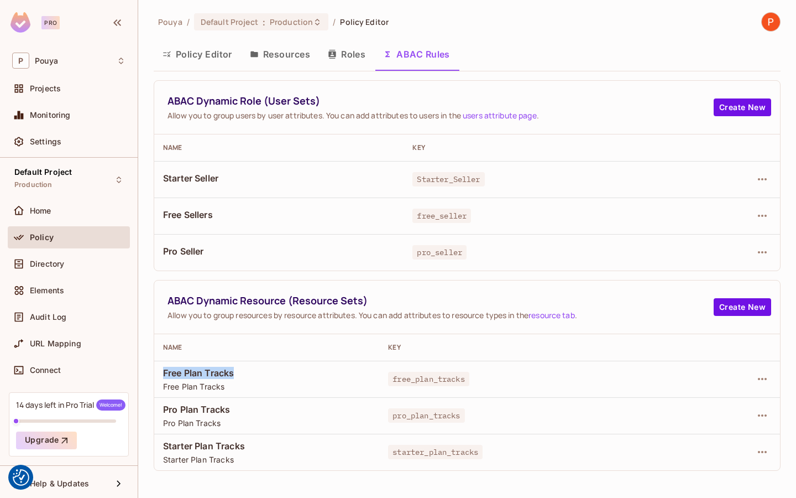
click at [275, 60] on button "Resources" at bounding box center [280, 54] width 78 height 28
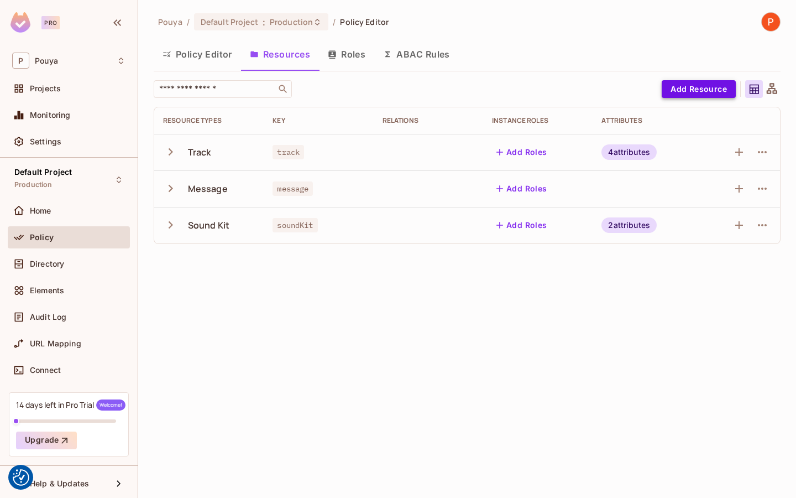
click at [706, 87] on button "Add Resource" at bounding box center [699, 89] width 74 height 18
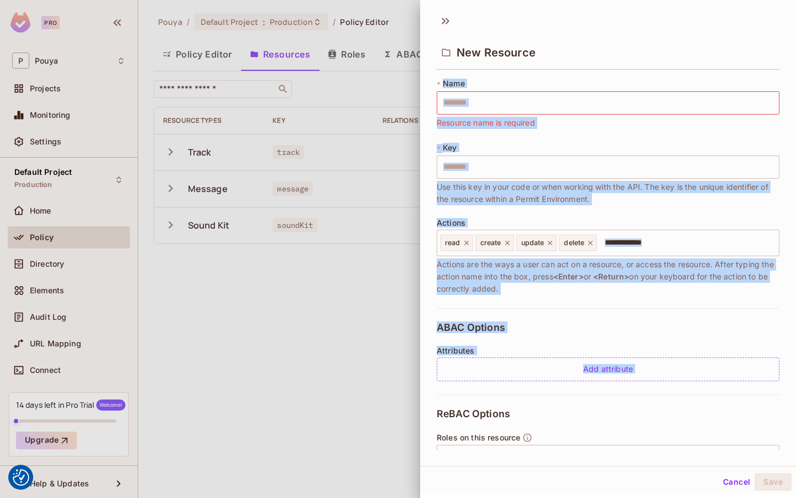
drag, startPoint x: 440, startPoint y: 82, endPoint x: 484, endPoint y: 404, distance: 324.7
click at [484, 404] on div "* Name ​ Resource name is required * Key ​ Use this key in your code or when wo…" at bounding box center [608, 319] width 343 height 482
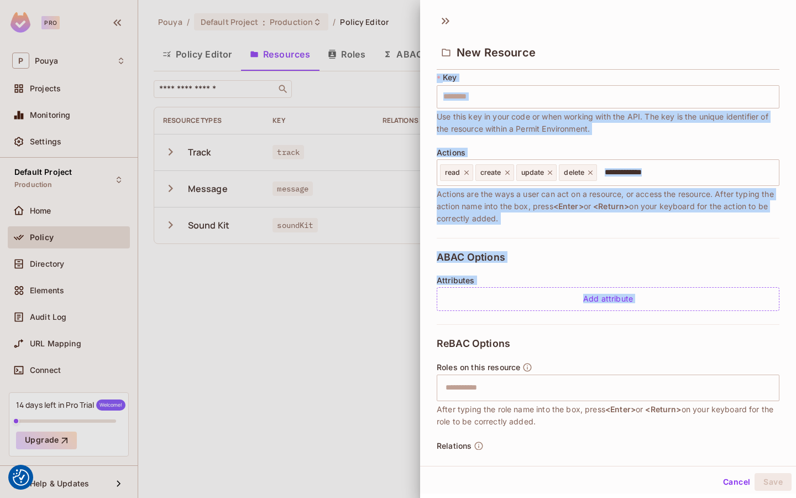
scroll to position [111, 0]
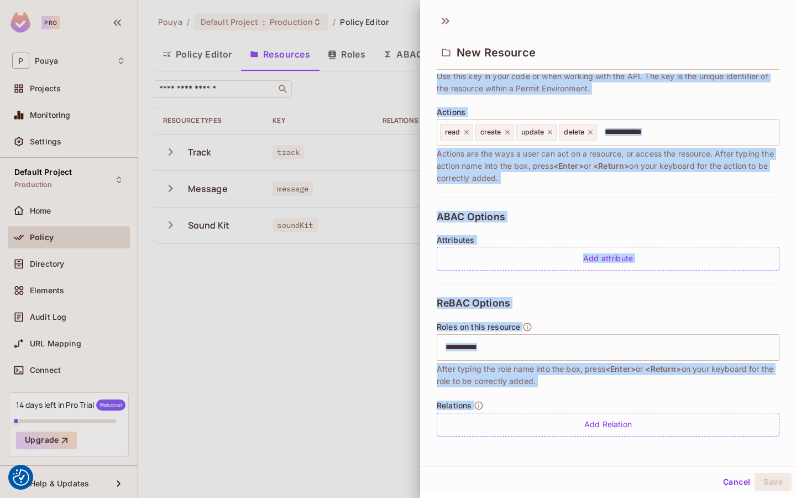
click at [505, 403] on div "Relations Add Relation" at bounding box center [608, 418] width 343 height 36
copy div "Name ​ Resource name is required * Key ​ Use this key in your code or when work…"
click at [622, 296] on div "ReBAC Options Roles on this resource ​ After typing the role name into the box,…" at bounding box center [608, 367] width 343 height 166
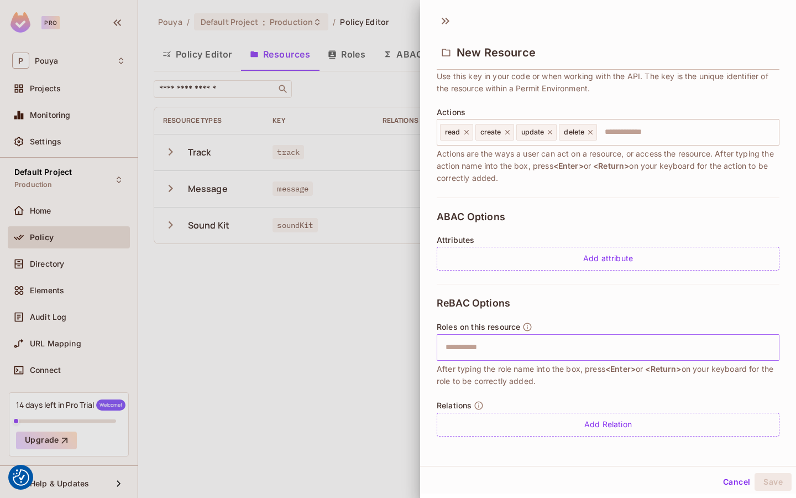
click at [580, 353] on input "text" at bounding box center [607, 347] width 336 height 22
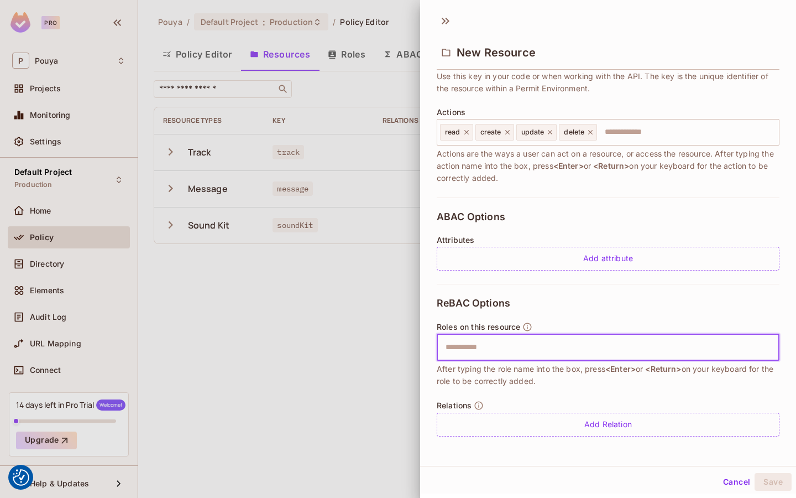
click at [580, 353] on input "text" at bounding box center [607, 347] width 336 height 22
click at [570, 437] on div "ReBAC Options Roles on this resource ​ After typing the role name into the box,…" at bounding box center [608, 367] width 343 height 166
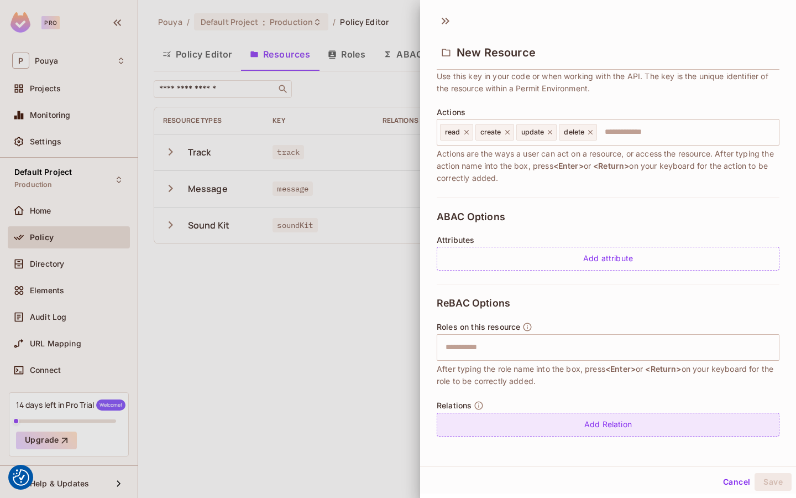
click at [567, 426] on div "Add Relation" at bounding box center [608, 424] width 343 height 24
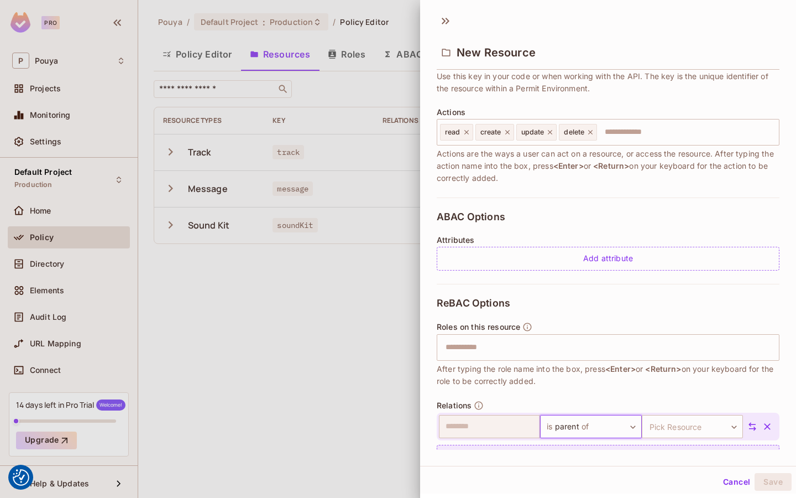
scroll to position [143, 0]
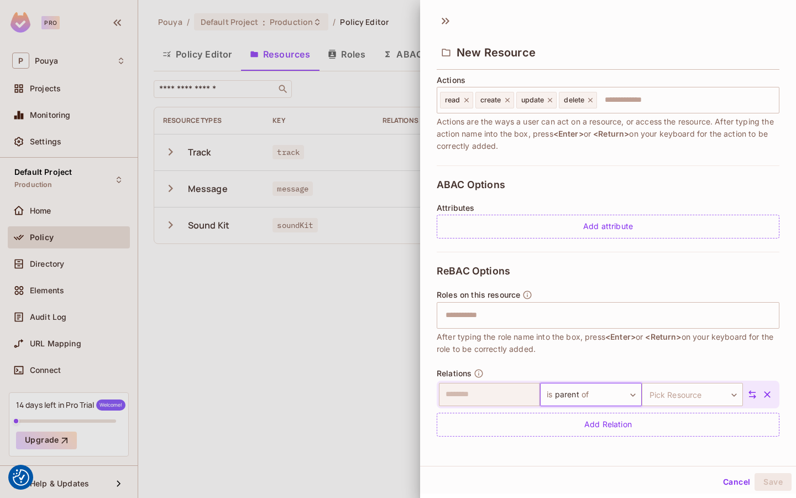
click at [562, 354] on div "ReBAC Options Roles on this resource ​ After typing the role name into the box,…" at bounding box center [608, 351] width 343 height 198
click at [591, 400] on body "We use cookies to enhance your browsing experience, serve personalized ads or c…" at bounding box center [398, 249] width 796 height 498
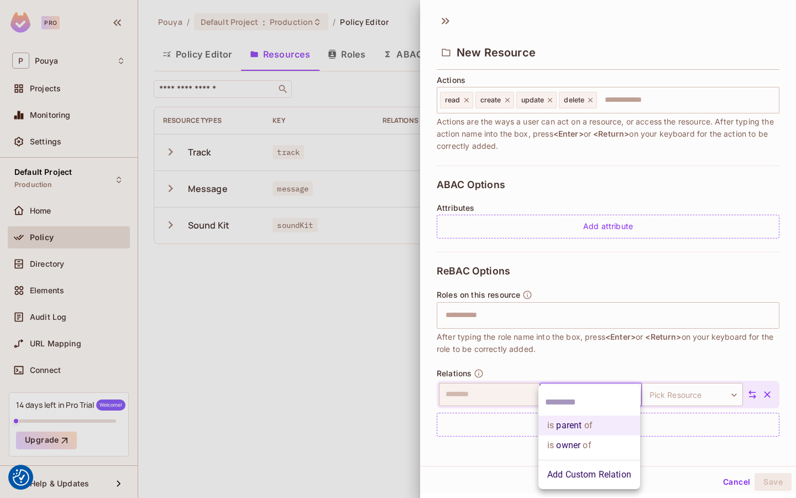
click at [675, 392] on div at bounding box center [398, 249] width 796 height 498
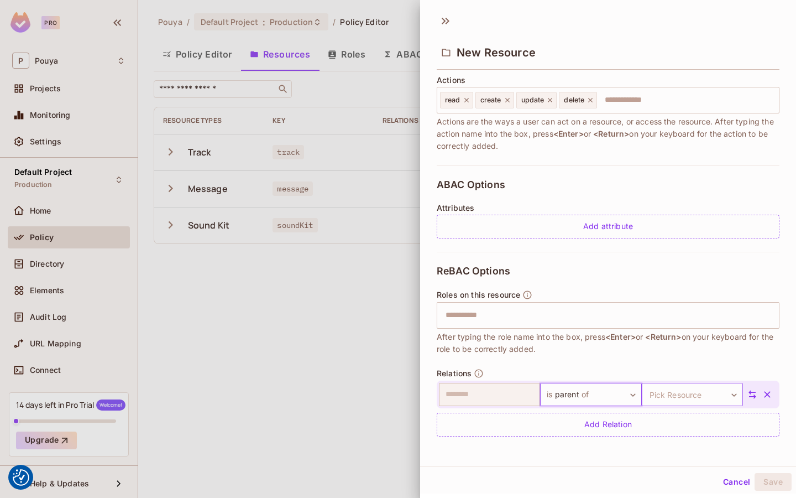
click at [698, 395] on body "We use cookies to enhance your browsing experience, serve personalized ads or c…" at bounding box center [398, 249] width 796 height 498
click at [705, 357] on div at bounding box center [398, 249] width 796 height 498
click at [699, 270] on div "ReBAC Options Roles on this resource ​ After typing the role name into the box,…" at bounding box center [608, 351] width 343 height 198
click at [642, 280] on div "ReBAC Options Roles on this resource ​ After typing the role name into the box,…" at bounding box center [608, 351] width 343 height 198
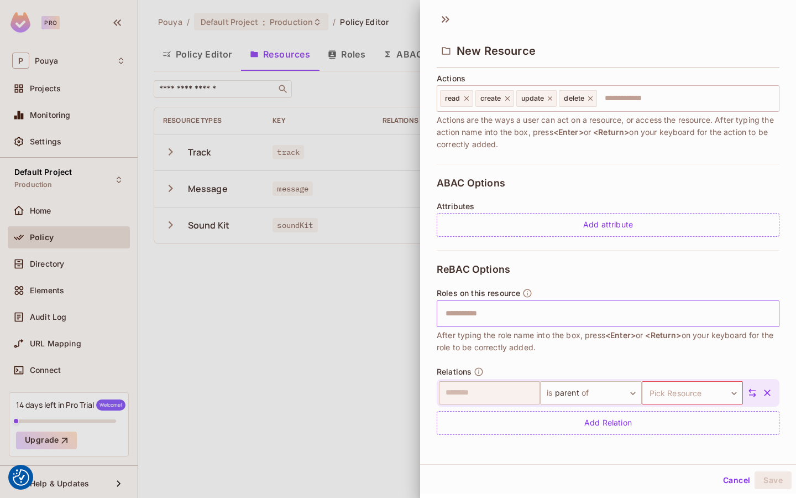
click at [562, 318] on input "text" at bounding box center [607, 313] width 336 height 22
click at [552, 276] on div "ReBAC Options Roles on this resource ​ After typing the role name into the box,…" at bounding box center [608, 349] width 343 height 198
click at [564, 313] on input "text" at bounding box center [607, 313] width 336 height 22
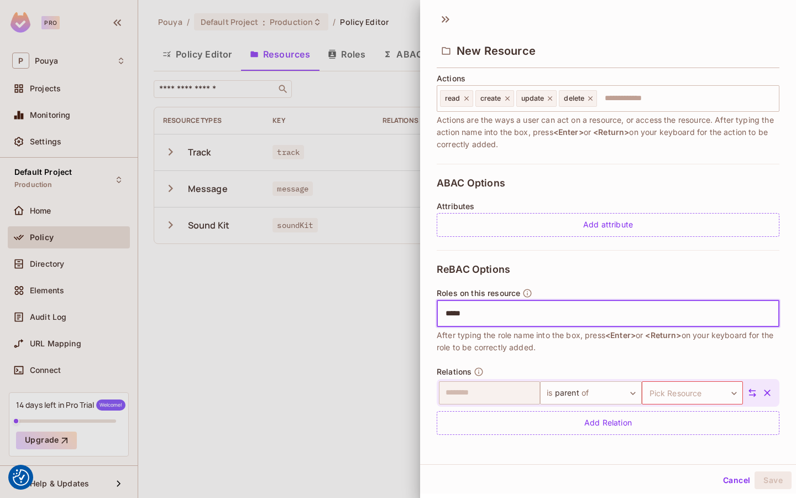
type input "******"
click at [505, 314] on icon at bounding box center [505, 314] width 8 height 8
type input "*****"
click at [507, 311] on icon at bounding box center [506, 314] width 8 height 8
click at [590, 394] on body "We use cookies to enhance your browsing experience, serve personalized ads or c…" at bounding box center [398, 249] width 796 height 498
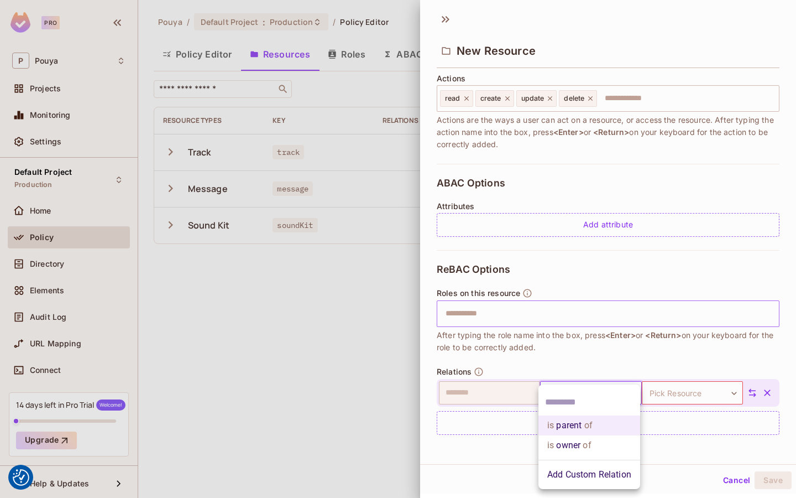
click at [551, 291] on div at bounding box center [398, 249] width 796 height 498
click at [594, 396] on body "We use cookies to enhance your browsing experience, serve personalized ads or c…" at bounding box center [398, 249] width 796 height 498
click at [579, 471] on li "Add Custom Relation" at bounding box center [589, 474] width 102 height 20
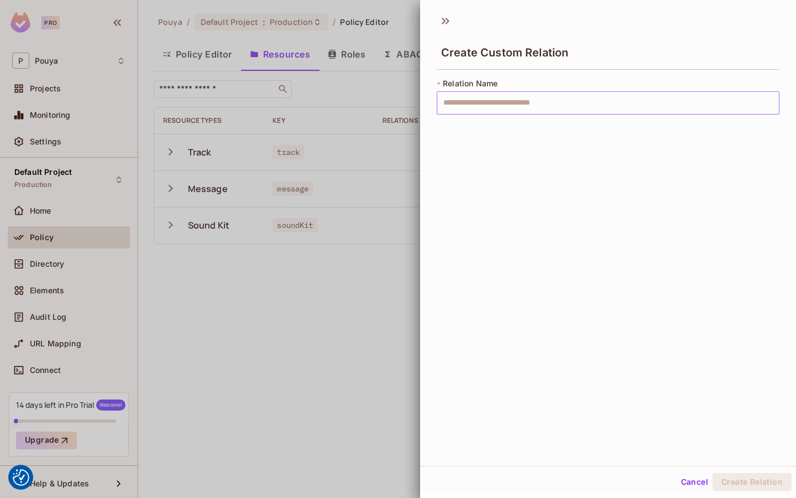
click at [533, 100] on input "text" at bounding box center [608, 102] width 343 height 23
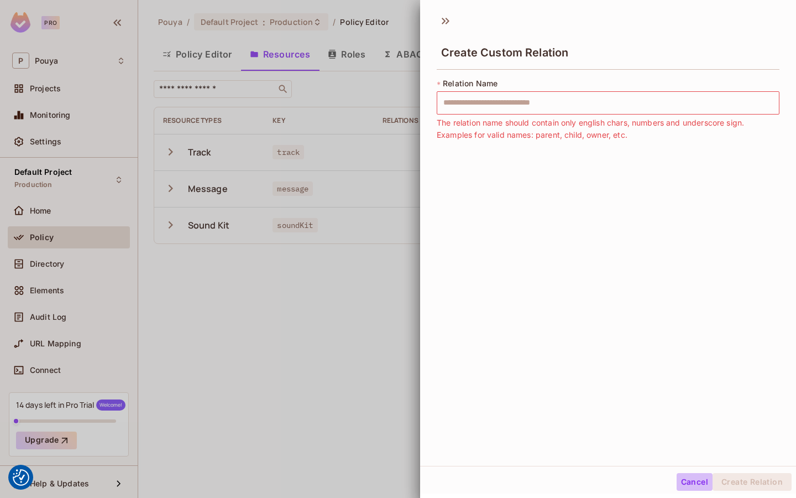
click at [692, 481] on button "Cancel" at bounding box center [695, 482] width 36 height 18
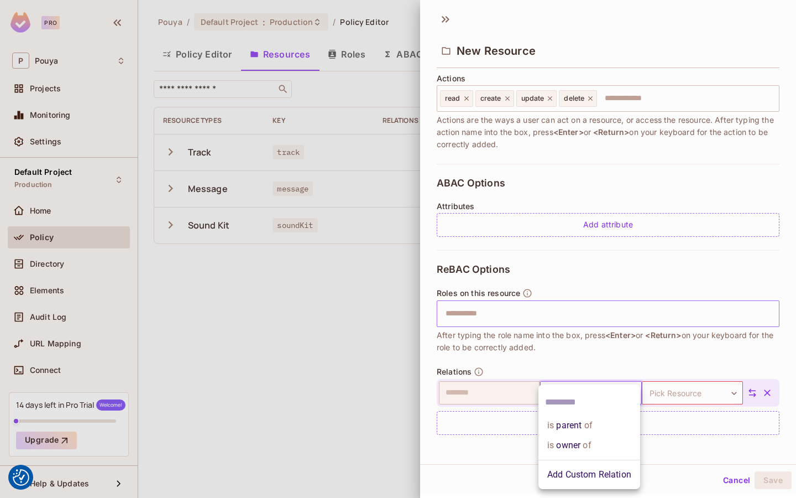
click at [598, 383] on body "We use cookies to enhance your browsing experience, serve personalized ads or c…" at bounding box center [398, 249] width 796 height 498
click at [566, 422] on li "is parent of" at bounding box center [589, 425] width 102 height 20
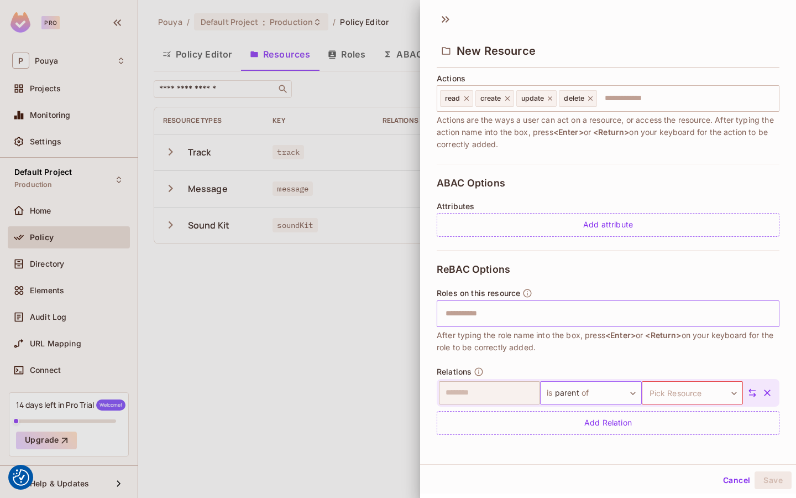
click at [615, 395] on body "We use cookies to enhance your browsing experience, serve personalized ads or c…" at bounding box center [398, 249] width 796 height 498
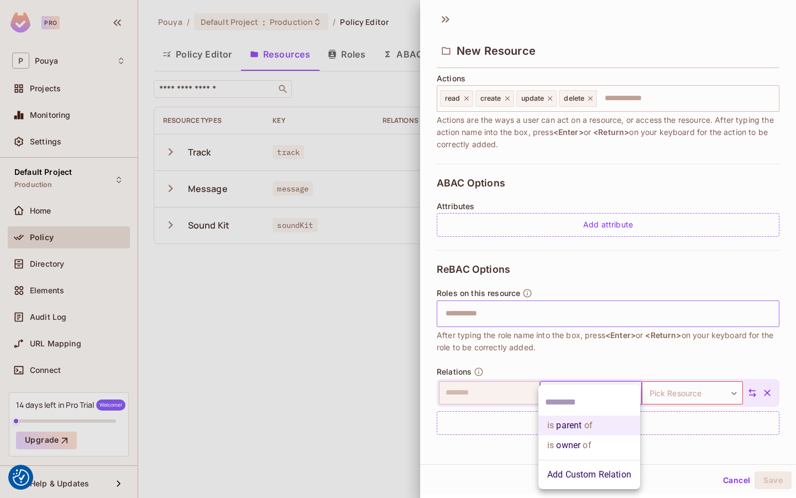
click at [582, 481] on li "Add Custom Relation" at bounding box center [589, 474] width 102 height 20
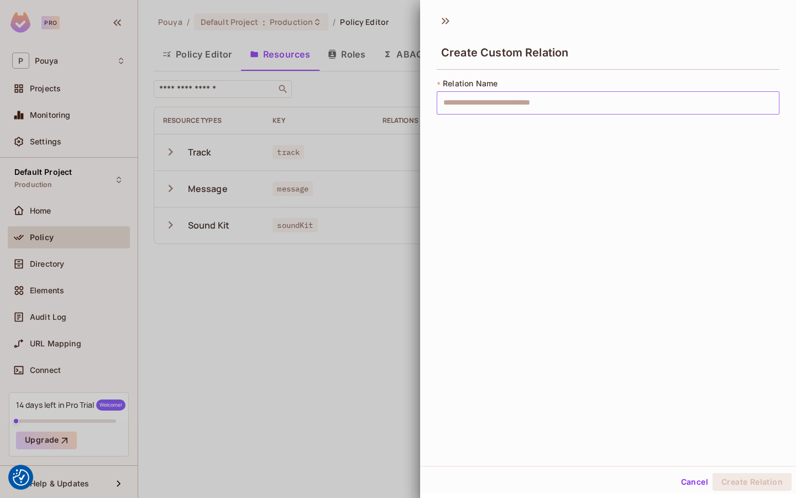
click at [538, 100] on input "text" at bounding box center [608, 102] width 343 height 23
type input "****"
click at [762, 479] on button "Create Relation" at bounding box center [752, 482] width 79 height 18
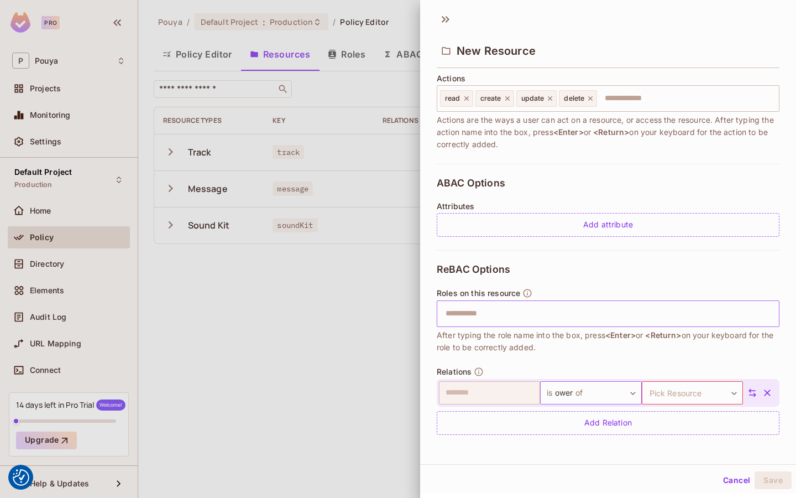
click at [606, 392] on body "We use cookies to enhance your browsing experience, serve personalized ads or c…" at bounding box center [398, 249] width 796 height 498
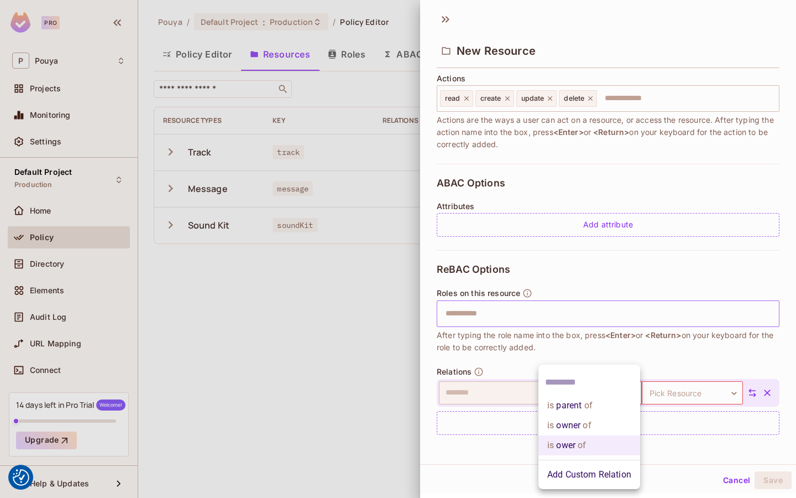
click at [679, 444] on div at bounding box center [398, 249] width 796 height 498
click at [573, 397] on body "We use cookies to enhance your browsing experience, serve personalized ads or c…" at bounding box center [398, 249] width 796 height 498
click at [498, 395] on div at bounding box center [398, 249] width 796 height 498
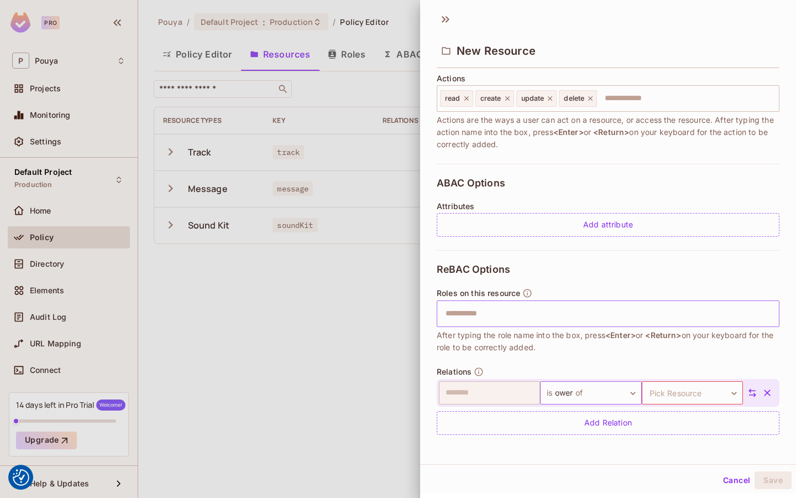
click at [578, 389] on body "We use cookies to enhance your browsing experience, serve personalized ads or c…" at bounding box center [398, 249] width 796 height 498
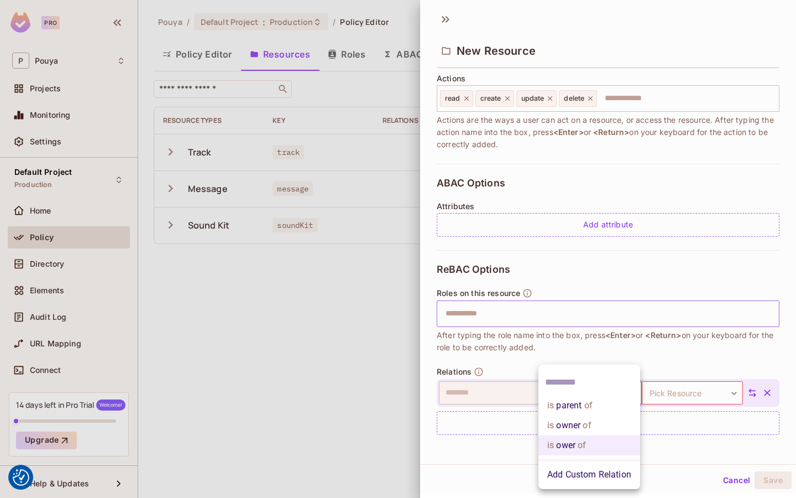
click at [565, 411] on li "is parent of" at bounding box center [589, 405] width 102 height 20
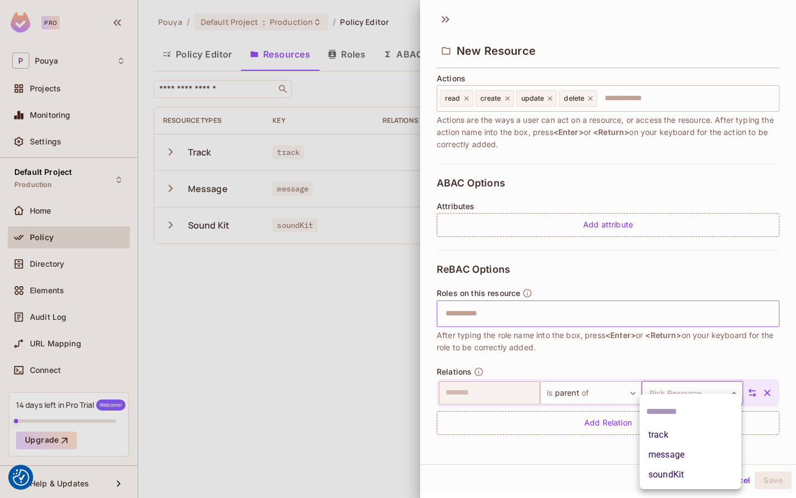
click at [678, 394] on body "We use cookies to enhance your browsing experience, serve personalized ads or c…" at bounding box center [398, 249] width 796 height 498
click at [675, 391] on div at bounding box center [398, 249] width 796 height 498
click at [753, 389] on icon at bounding box center [752, 392] width 10 height 10
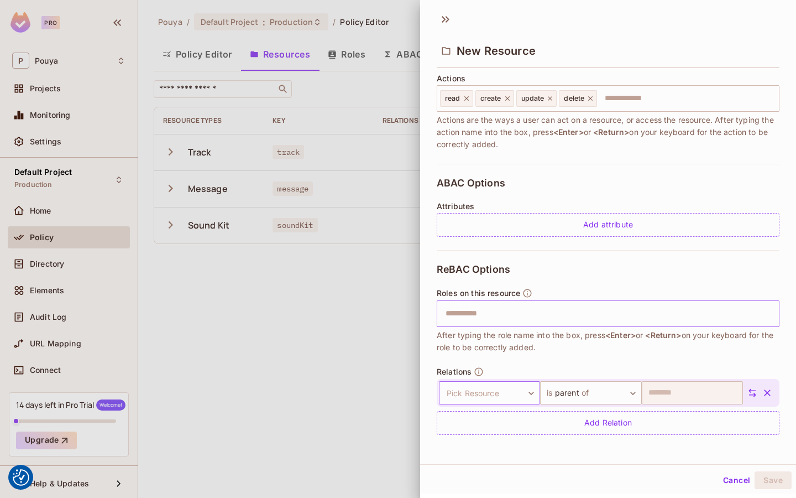
click at [484, 392] on body "We use cookies to enhance your browsing experience, serve personalized ads or c…" at bounding box center [398, 249] width 796 height 498
click at [474, 434] on li "track" at bounding box center [488, 435] width 102 height 20
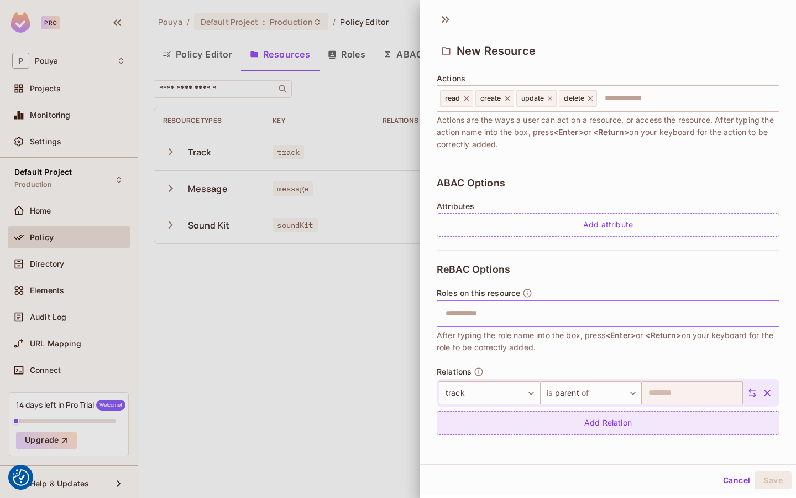
click at [641, 422] on div "Add Relation" at bounding box center [608, 423] width 343 height 24
click at [608, 420] on body "We use cookies to enhance your browsing experience, serve personalized ads or c…" at bounding box center [398, 249] width 796 height 498
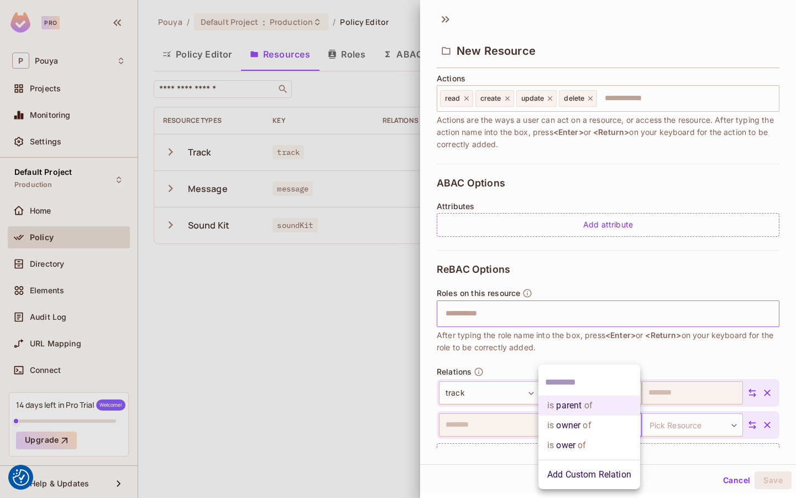
click at [629, 346] on div at bounding box center [398, 249] width 796 height 498
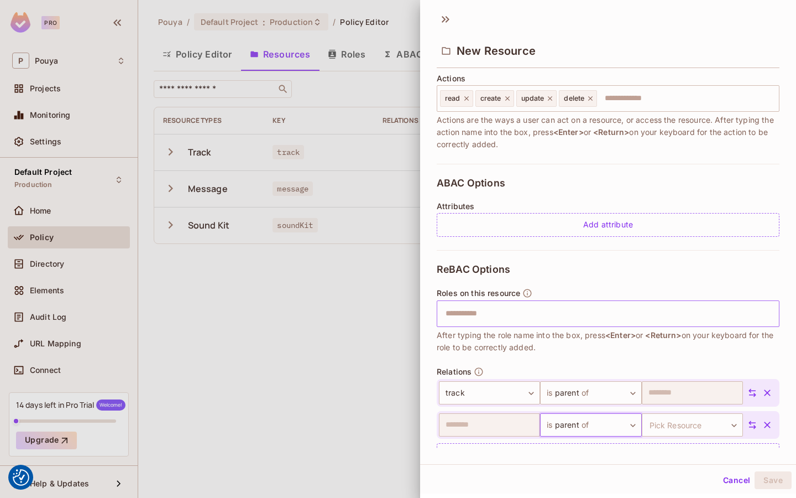
click at [602, 423] on body "We use cookies to enhance your browsing experience, serve personalized ads or c…" at bounding box center [398, 249] width 796 height 498
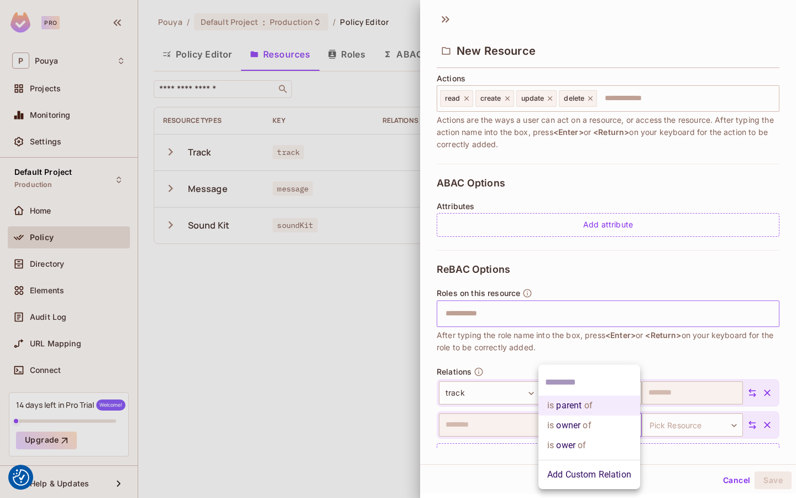
click at [494, 434] on div at bounding box center [398, 249] width 796 height 498
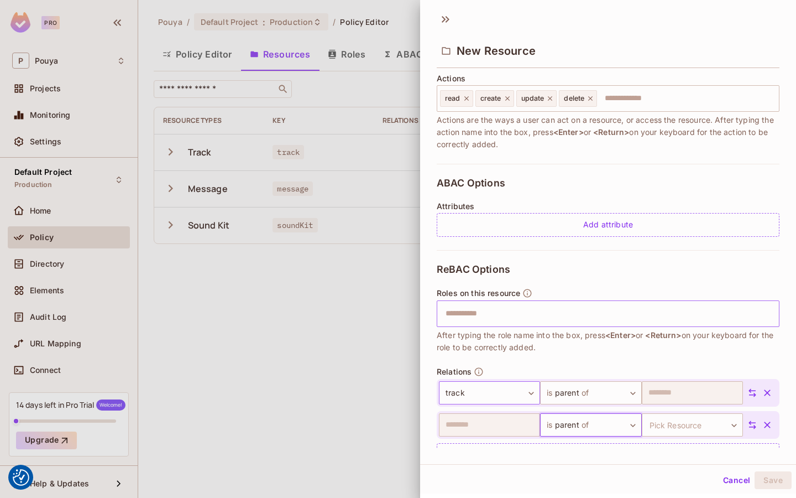
click at [497, 389] on body "We use cookies to enhance your browsing experience, serve personalized ads or c…" at bounding box center [398, 249] width 796 height 498
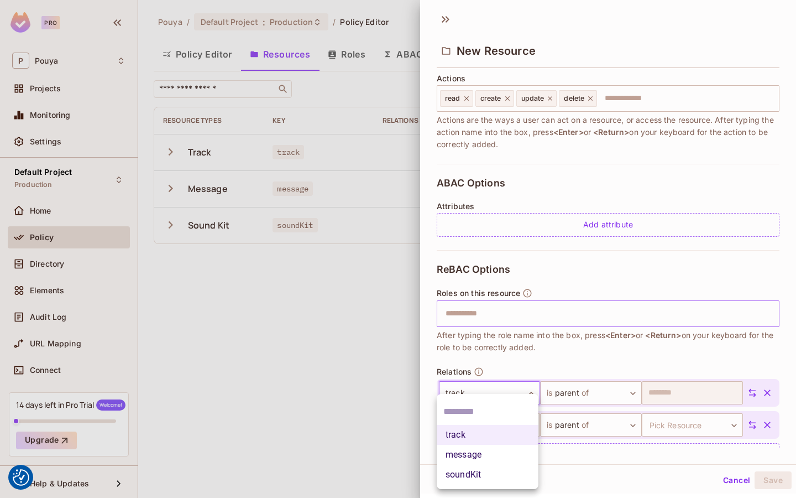
click at [497, 389] on div at bounding box center [398, 249] width 796 height 498
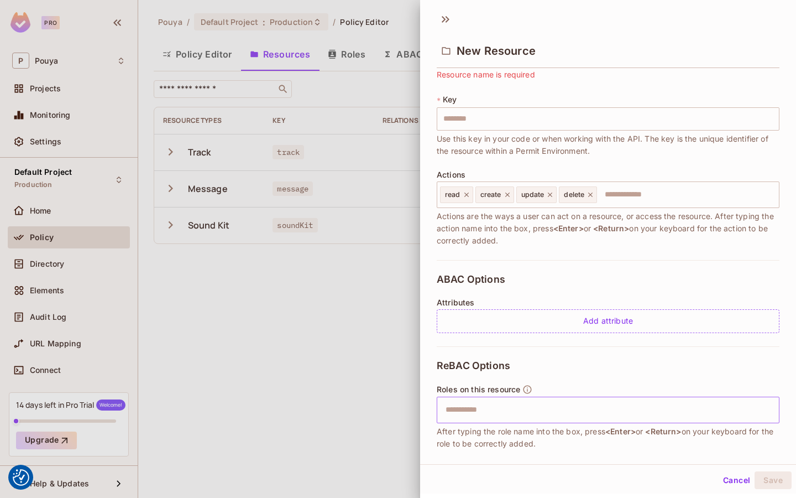
scroll to position [0, 0]
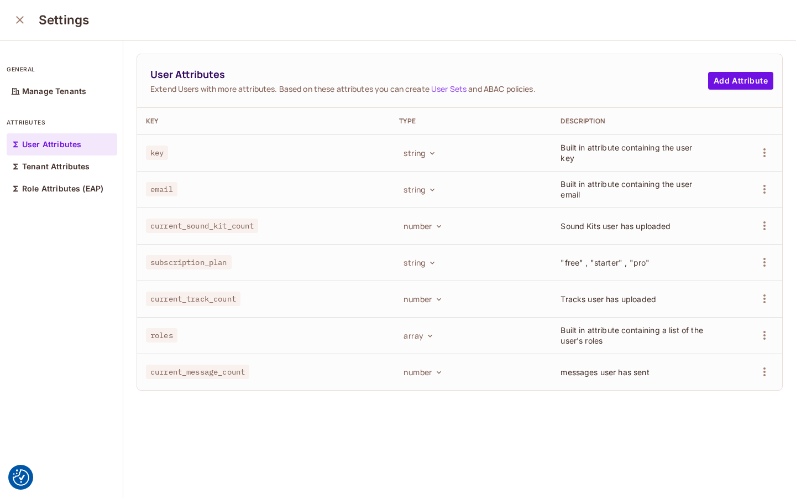
click at [523, 18] on div "Settings" at bounding box center [398, 20] width 796 height 40
click at [18, 23] on icon "close" at bounding box center [19, 19] width 13 height 13
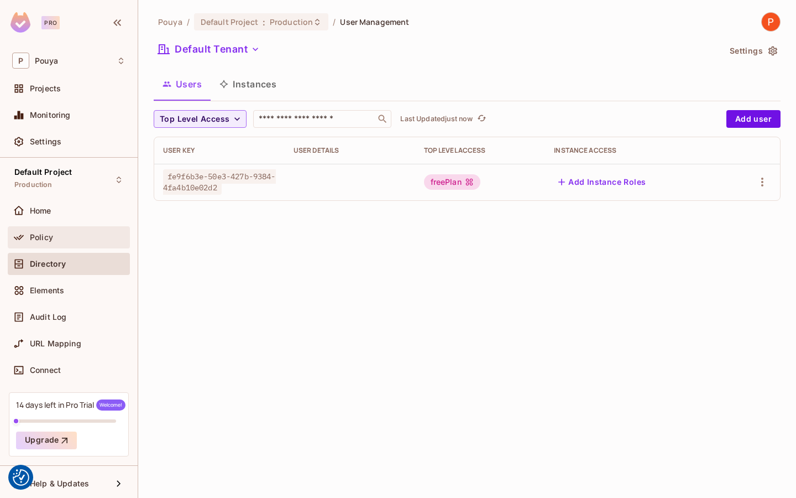
click at [43, 241] on span "Policy" at bounding box center [41, 237] width 23 height 9
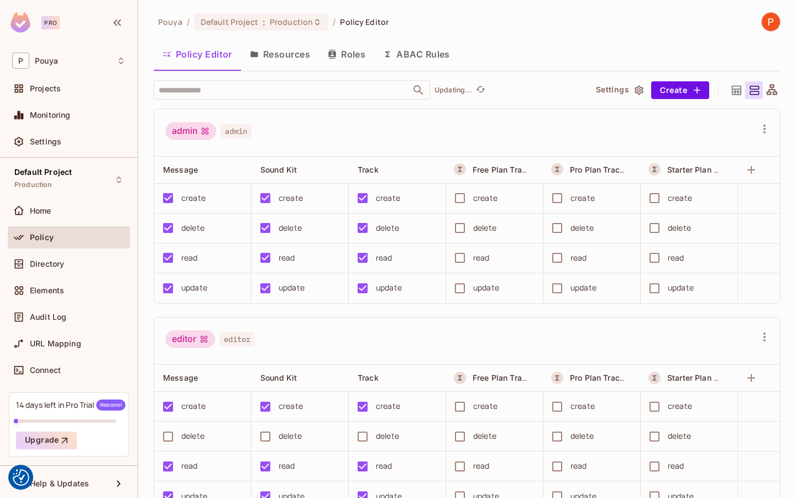
click at [417, 58] on button "ABAC Rules" at bounding box center [416, 54] width 85 height 28
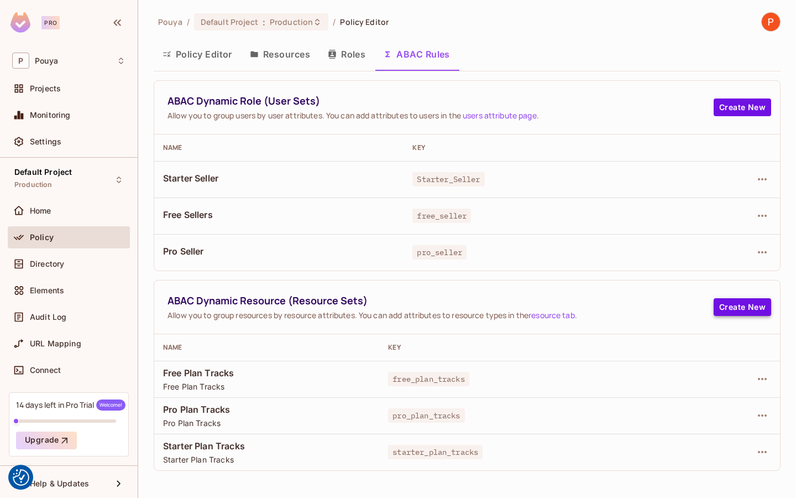
click at [725, 301] on button "Create New" at bounding box center [742, 307] width 57 height 18
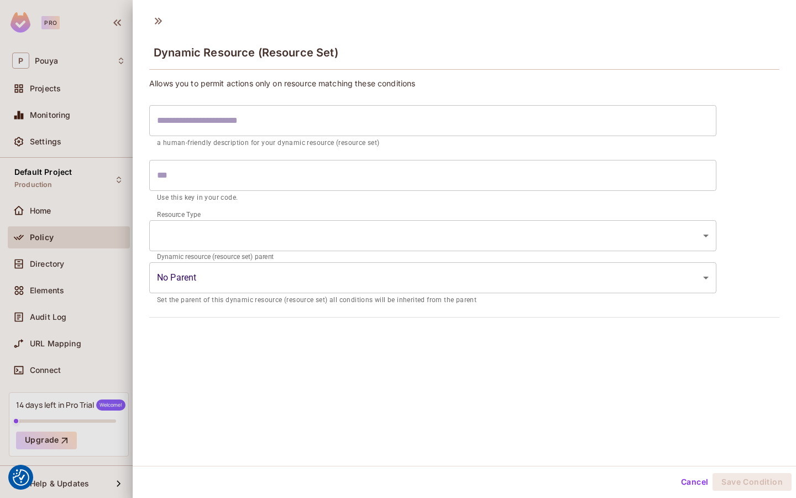
click at [106, 195] on div at bounding box center [398, 249] width 796 height 498
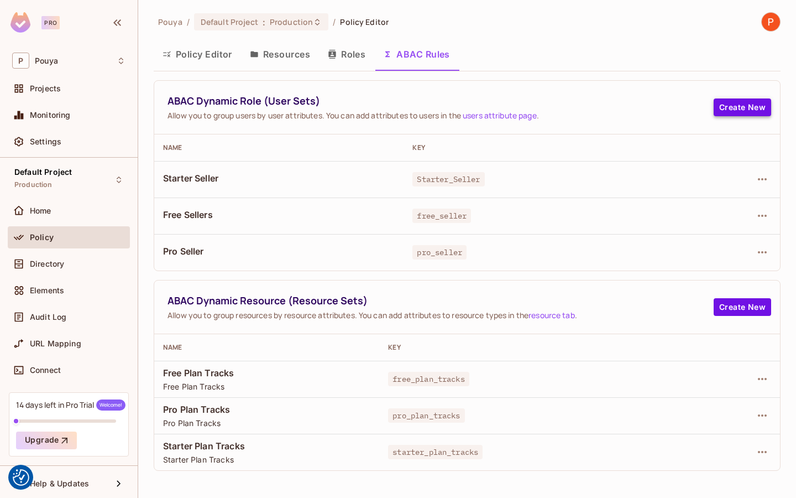
click at [760, 113] on button "Create New" at bounding box center [742, 107] width 57 height 18
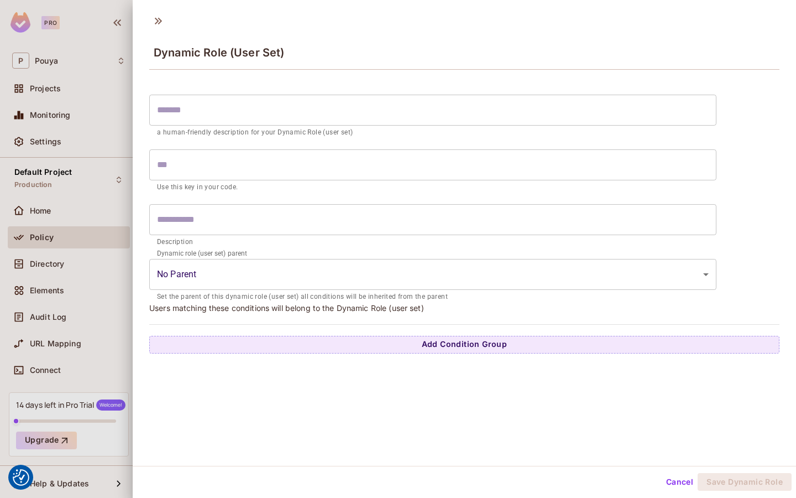
click at [82, 198] on div at bounding box center [398, 249] width 796 height 498
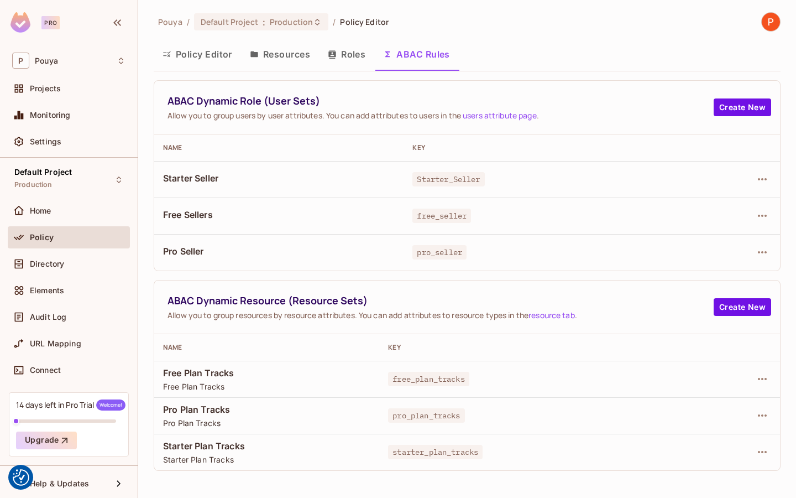
click at [284, 51] on button "Resources" at bounding box center [280, 54] width 78 height 28
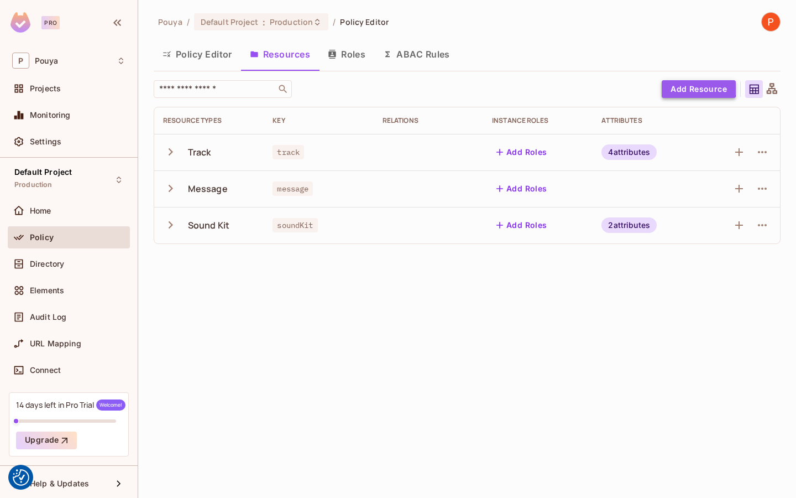
click at [685, 87] on button "Add Resource" at bounding box center [699, 89] width 74 height 18
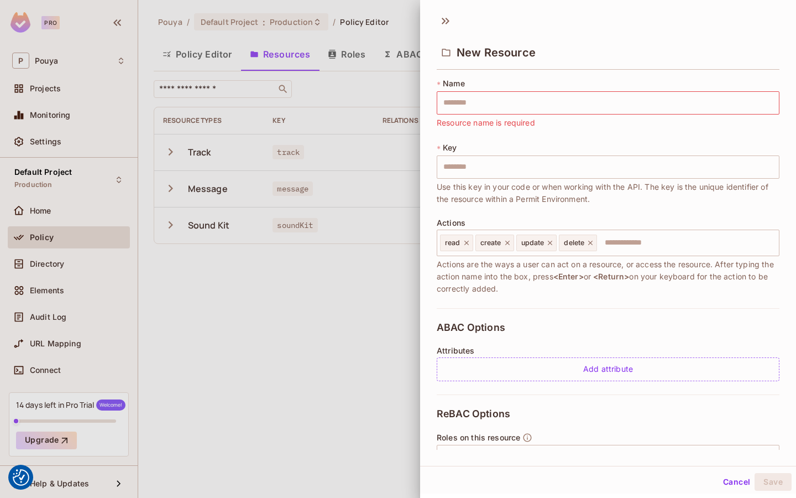
click at [355, 307] on div at bounding box center [398, 249] width 796 height 498
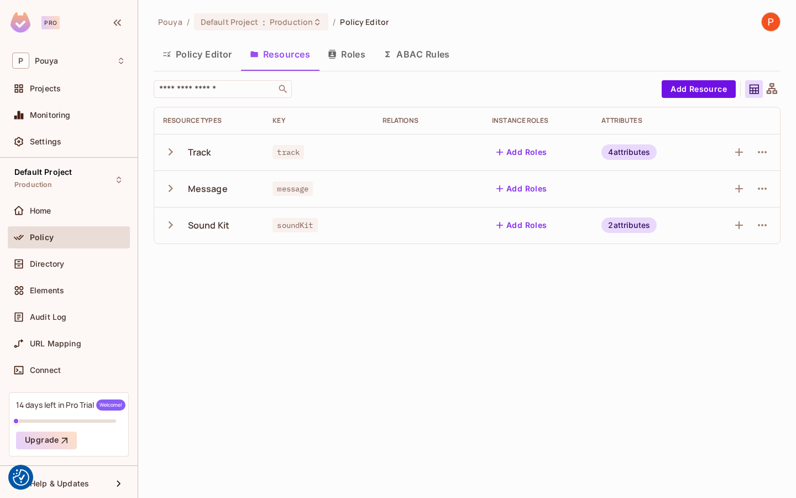
click at [425, 59] on button "ABAC Rules" at bounding box center [416, 54] width 85 height 28
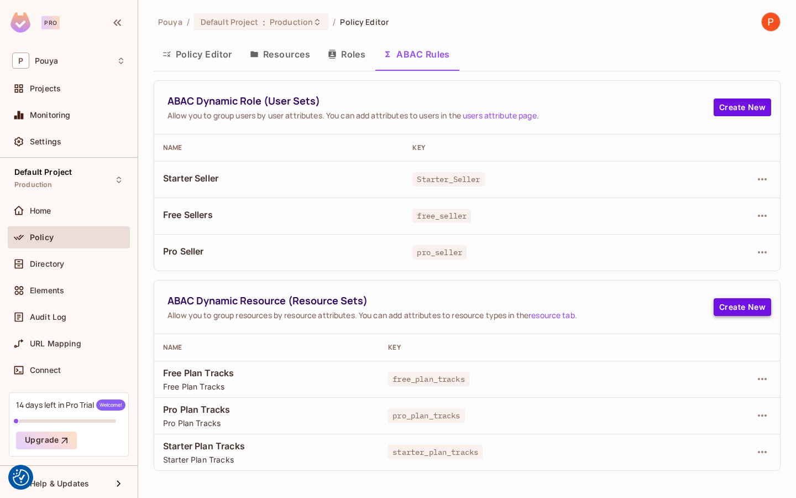
click at [726, 307] on button "Create New" at bounding box center [742, 307] width 57 height 18
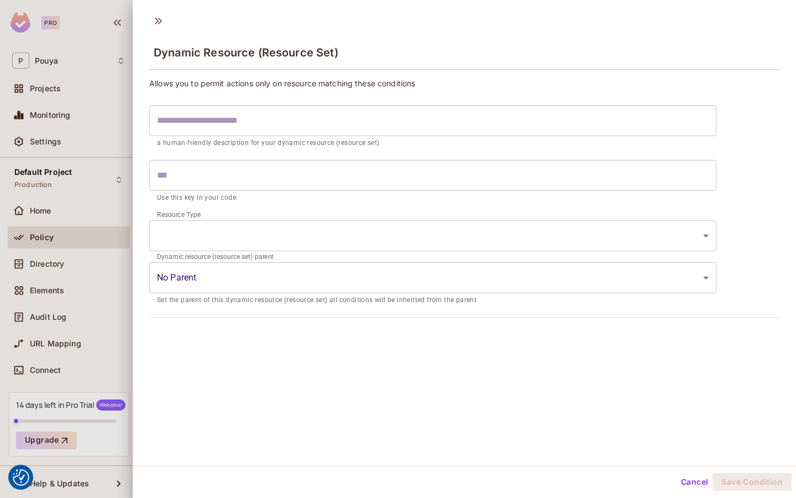
click at [56, 212] on div at bounding box center [398, 249] width 796 height 498
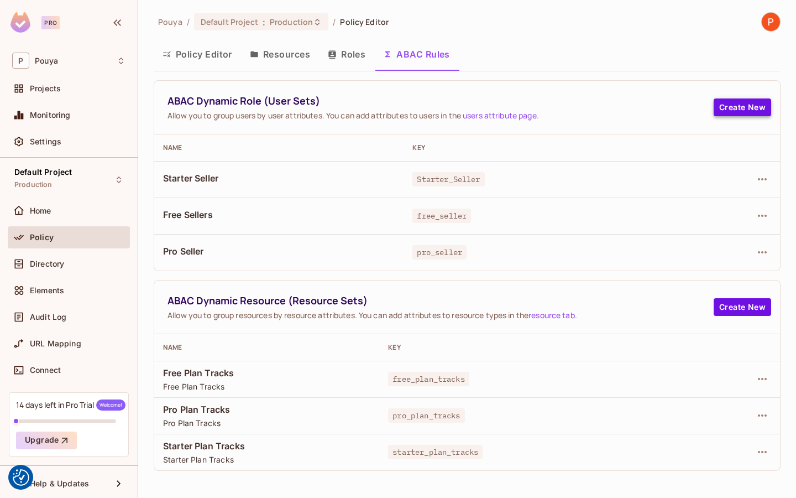
click at [730, 113] on button "Create New" at bounding box center [742, 107] width 57 height 18
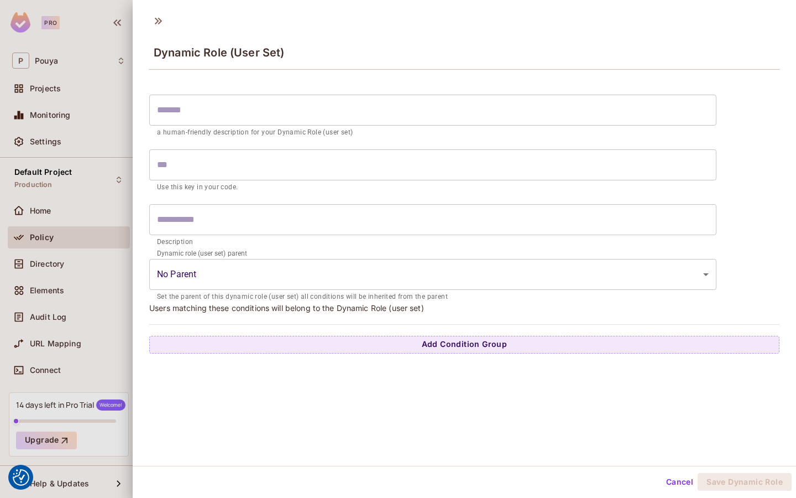
click at [94, 226] on div at bounding box center [398, 249] width 796 height 498
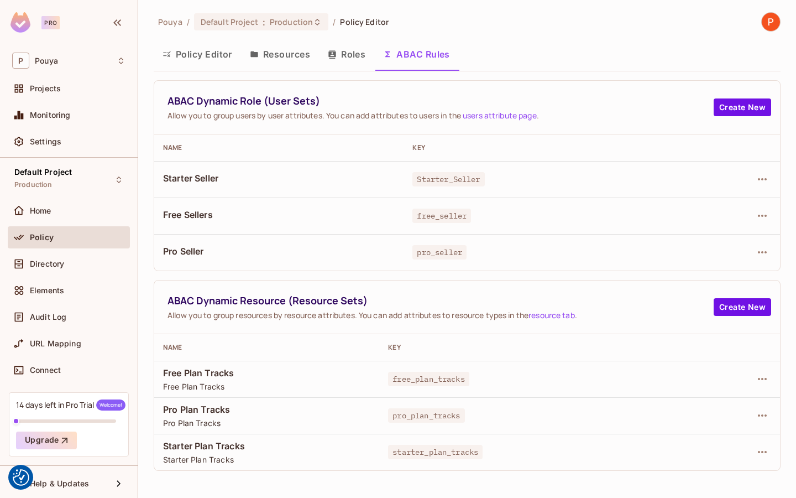
click at [266, 60] on button "Resources" at bounding box center [280, 54] width 78 height 28
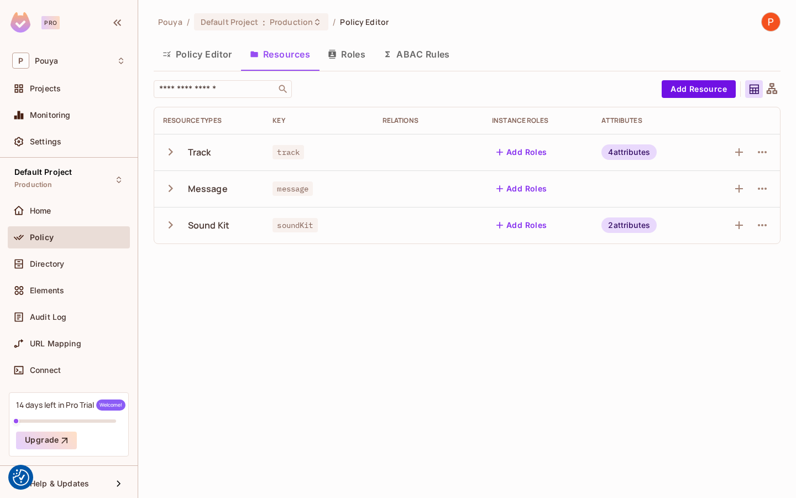
click at [348, 64] on button "Roles" at bounding box center [346, 54] width 55 height 28
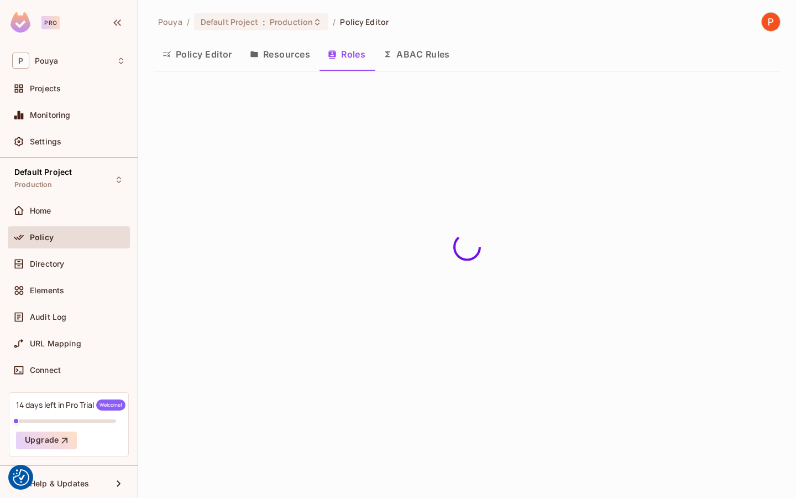
click at [282, 52] on button "Resources" at bounding box center [280, 54] width 78 height 28
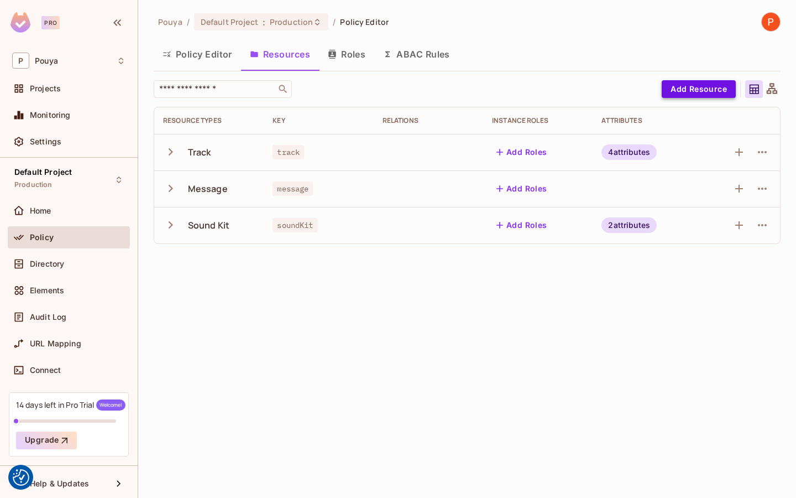
click at [711, 84] on button "Add Resource" at bounding box center [699, 89] width 74 height 18
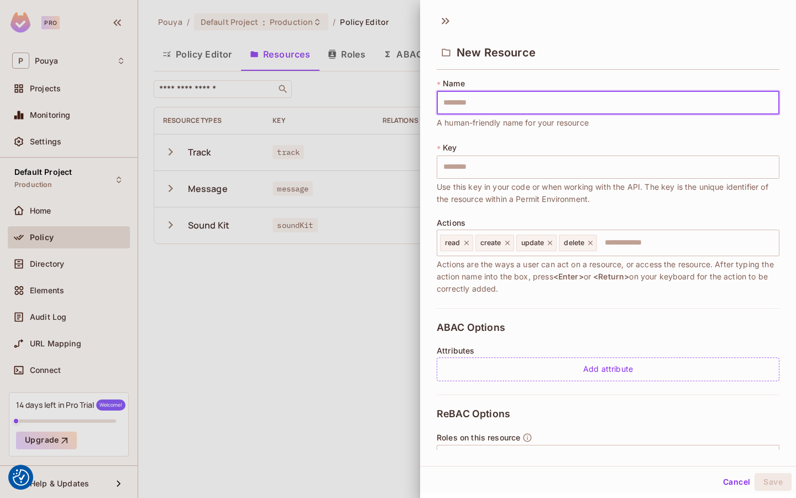
scroll to position [111, 0]
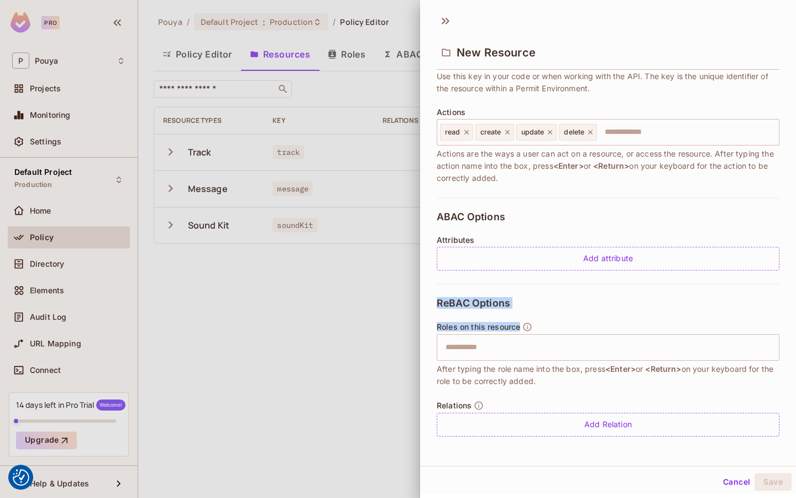
drag, startPoint x: 436, startPoint y: 301, endPoint x: 558, endPoint y: 301, distance: 122.7
click at [558, 301] on div "* Name ​ Resource name is required * Key ​ Use this key in your code or when wo…" at bounding box center [608, 262] width 376 height 376
click at [558, 301] on div "ReBAC Options Roles on this resource ​ After typing the role name into the box,…" at bounding box center [608, 367] width 343 height 166
drag, startPoint x: 437, startPoint y: 214, endPoint x: 520, endPoint y: 214, distance: 82.9
click at [520, 214] on div "ABAC Options Attributes Add attribute" at bounding box center [608, 240] width 343 height 86
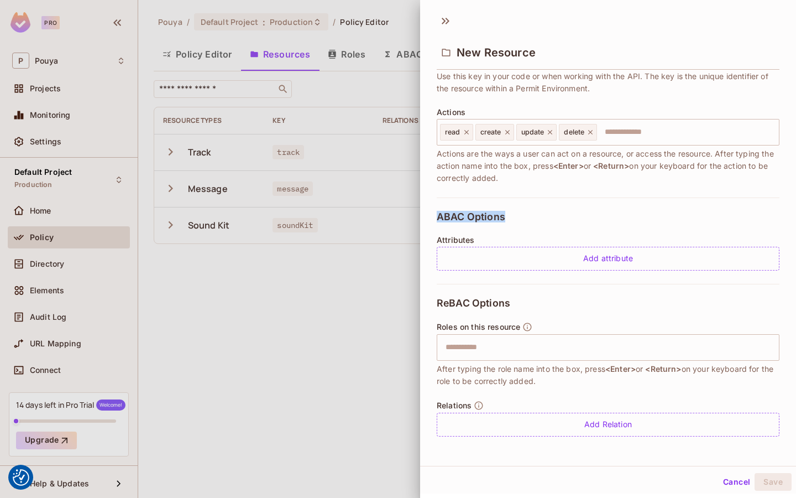
copy span "ABAC Options"
